Goal: Communication & Community: Answer question/provide support

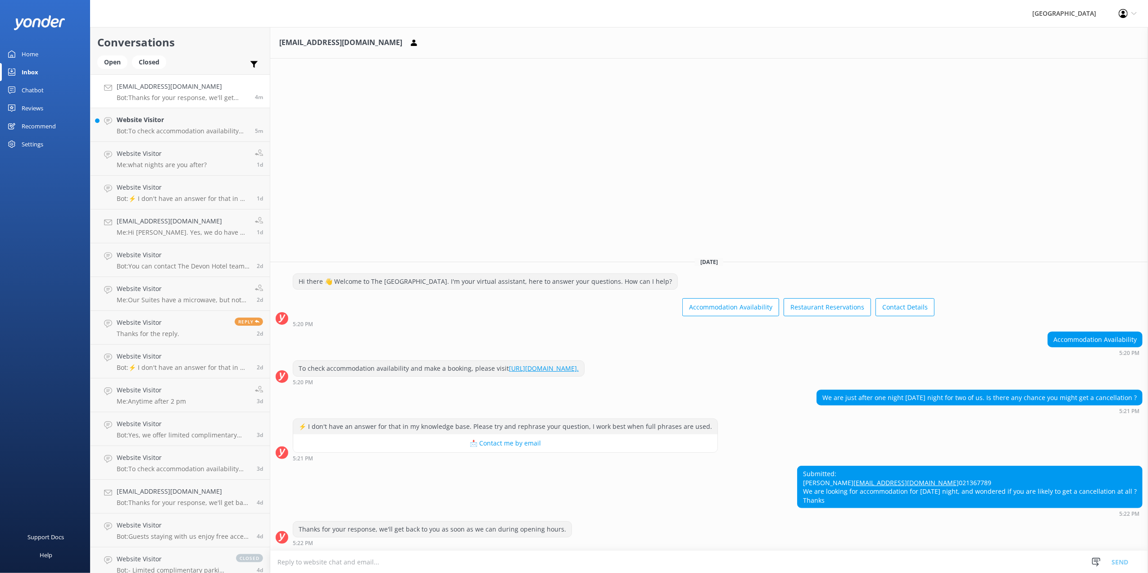
click at [820, 390] on div "We are just after one night [DATE] night for two of us. Is there any chance you…" at bounding box center [979, 397] width 325 height 15
drag, startPoint x: 818, startPoint y: 382, endPoint x: 1135, endPoint y: 373, distance: 318.0
click at [1135, 390] on div "We are just after one night [DATE] night for two of us. Is there any chance you…" at bounding box center [979, 397] width 325 height 15
click at [453, 564] on textarea at bounding box center [708, 562] width 877 height 22
type textarea "Sorry, we are fully booked [DATE]"
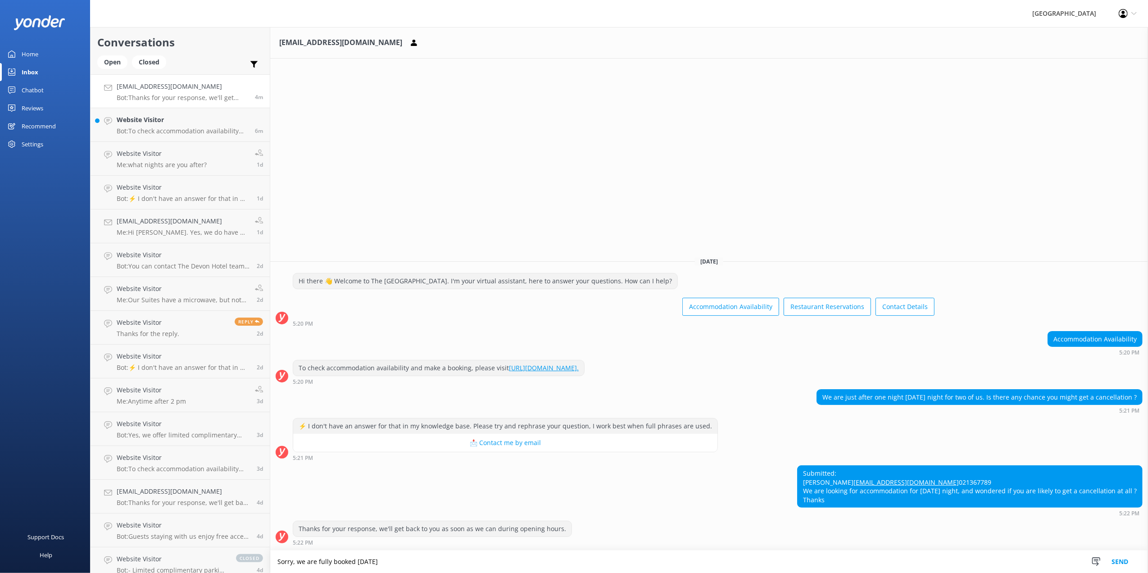
click at [1119, 558] on button "Send" at bounding box center [1120, 561] width 34 height 23
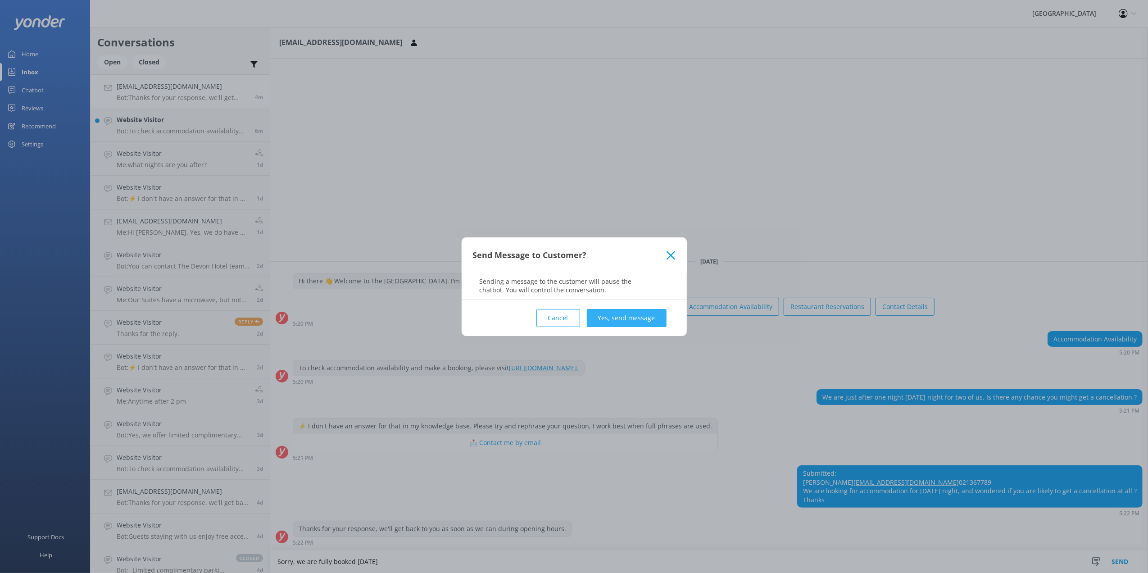
click at [637, 315] on button "Yes, send message" at bounding box center [627, 318] width 80 height 18
